Goal: Navigation & Orientation: Find specific page/section

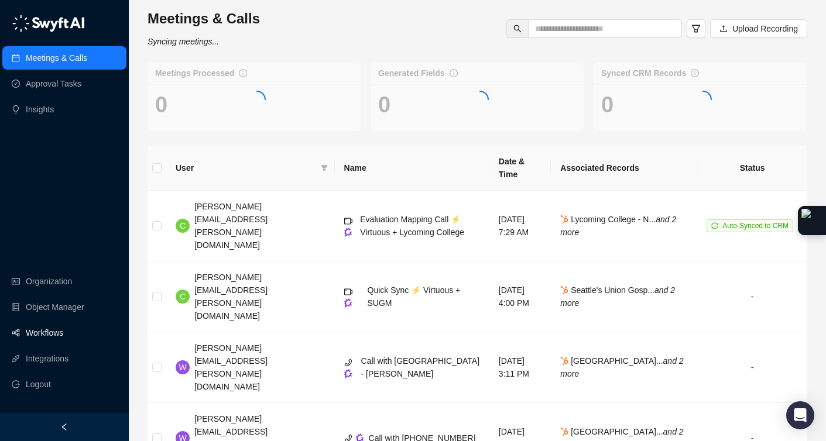
click at [43, 332] on link "Workflows" at bounding box center [44, 332] width 37 height 23
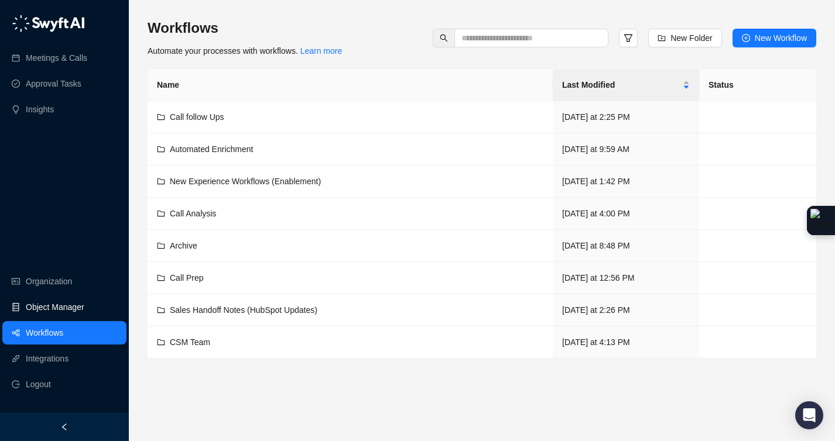
click at [61, 304] on link "Object Manager" at bounding box center [55, 307] width 59 height 23
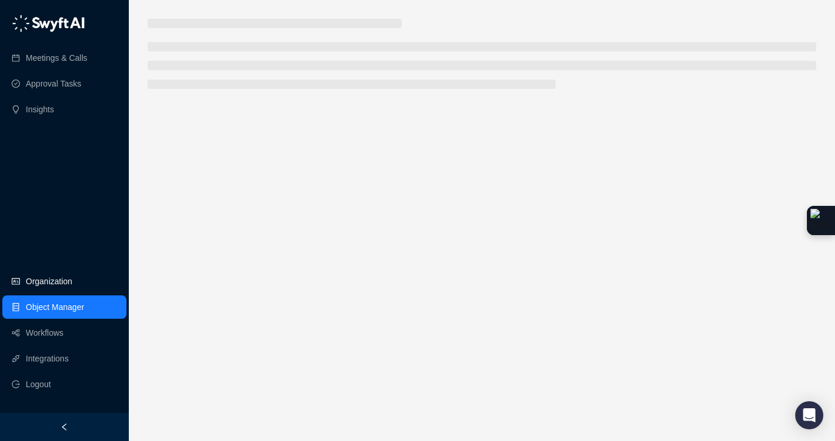
click at [60, 283] on link "Organization" at bounding box center [49, 281] width 46 height 23
